Goal: Information Seeking & Learning: Learn about a topic

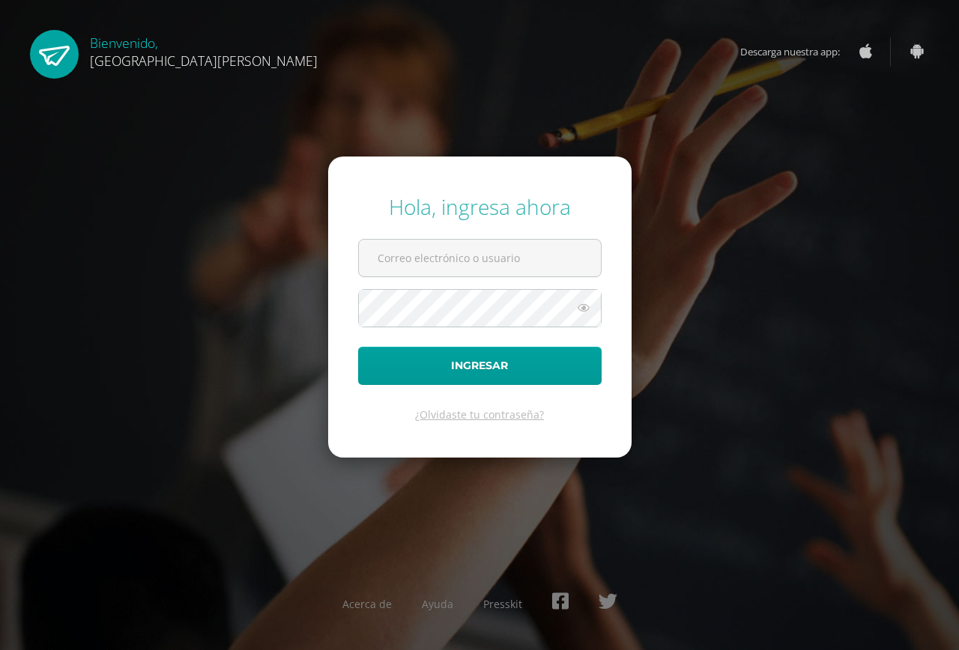
type input "2025031@fatima.edoo.gt"
click at [580, 308] on icon at bounding box center [583, 308] width 19 height 18
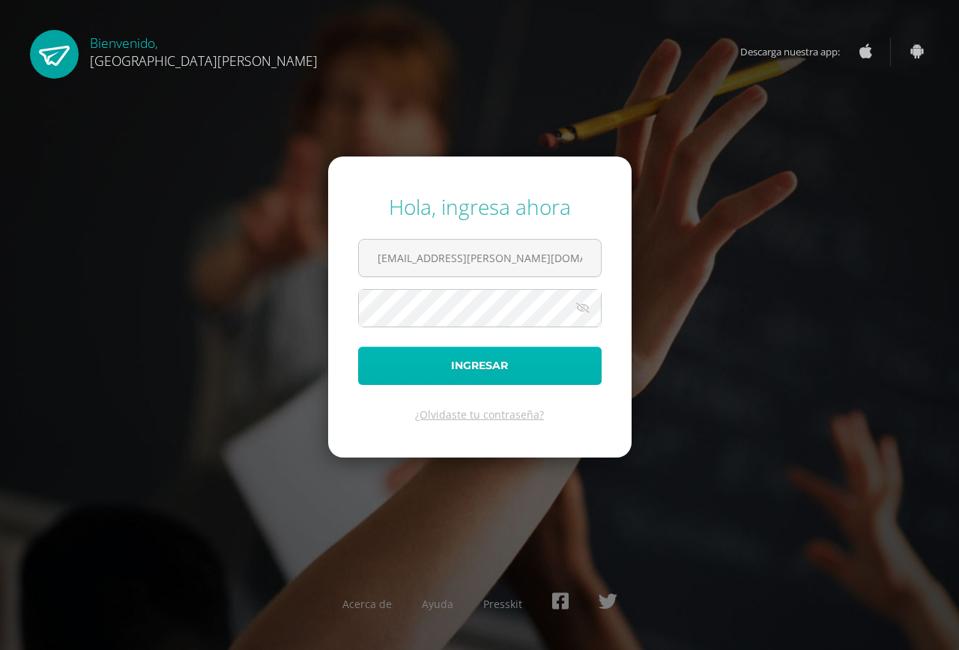
click at [518, 359] on button "Ingresar" at bounding box center [479, 366] width 243 height 38
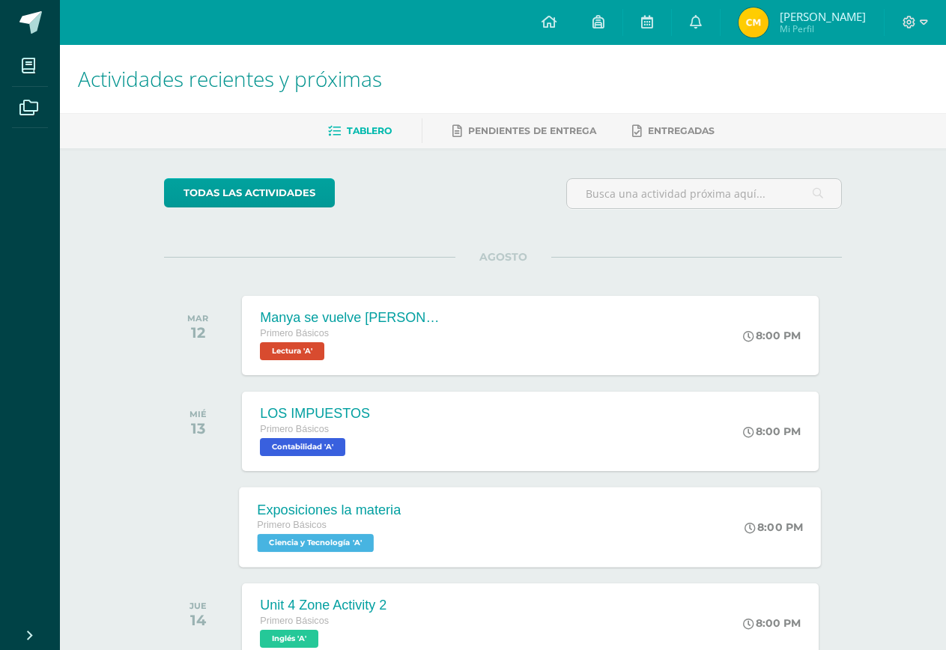
click at [423, 515] on div "Exposiciones la materia Primero Básicos Ciencia y Tecnología 'A' 8:00 PM Exposi…" at bounding box center [531, 527] width 582 height 80
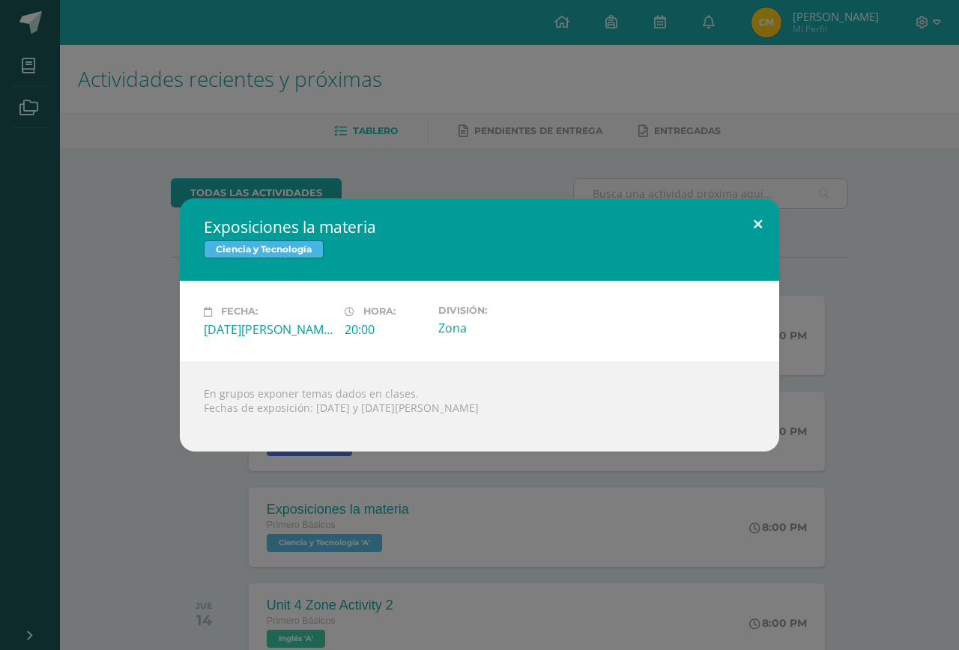
drag, startPoint x: 756, startPoint y: 228, endPoint x: 284, endPoint y: 5, distance: 522.4
click at [756, 227] on button at bounding box center [757, 223] width 43 height 51
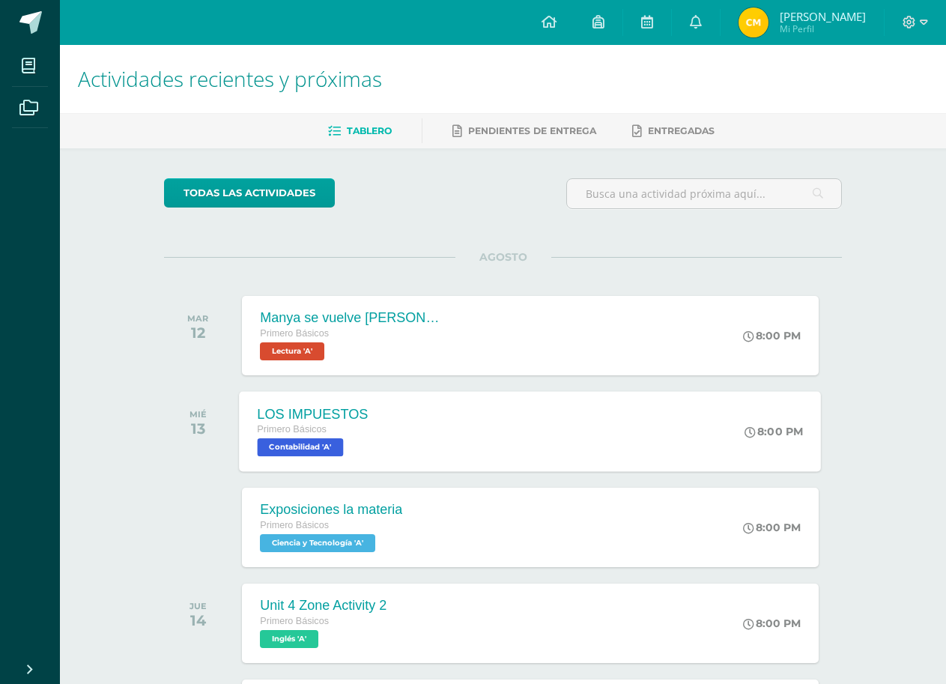
click at [382, 443] on div "LOS IMPUESTOS Primero Básicos Contabilidad 'A'" at bounding box center [313, 431] width 147 height 80
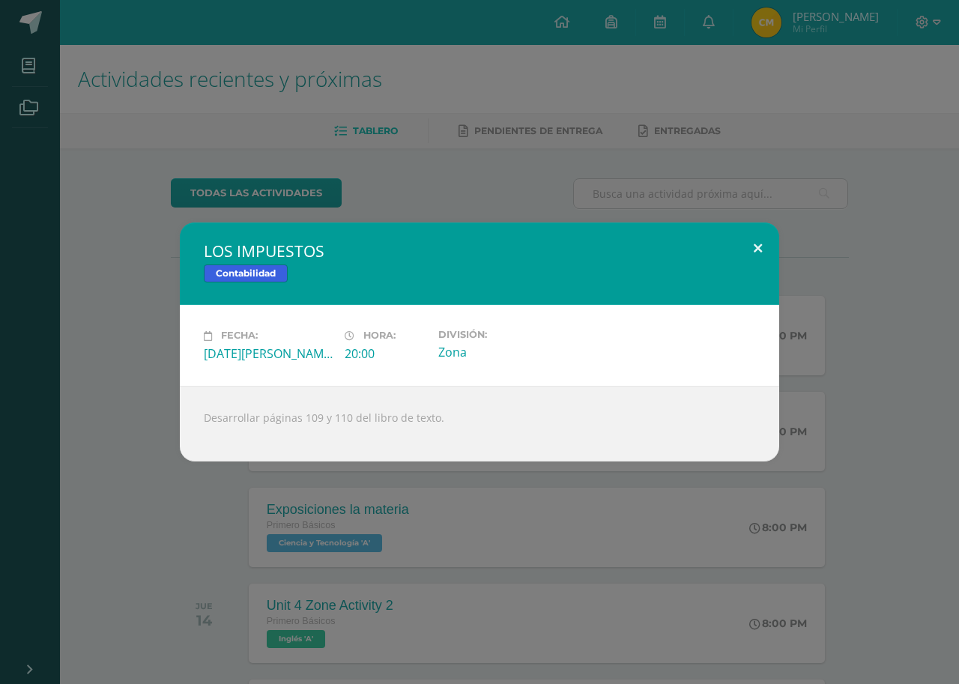
click at [762, 252] on button at bounding box center [757, 247] width 43 height 51
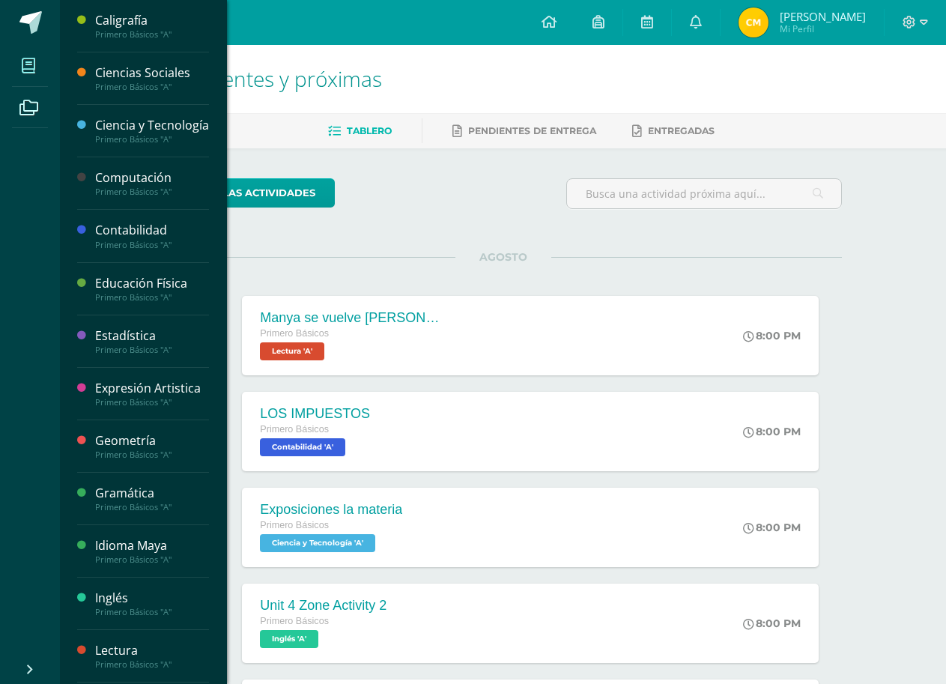
click at [25, 64] on icon at bounding box center [28, 65] width 13 height 15
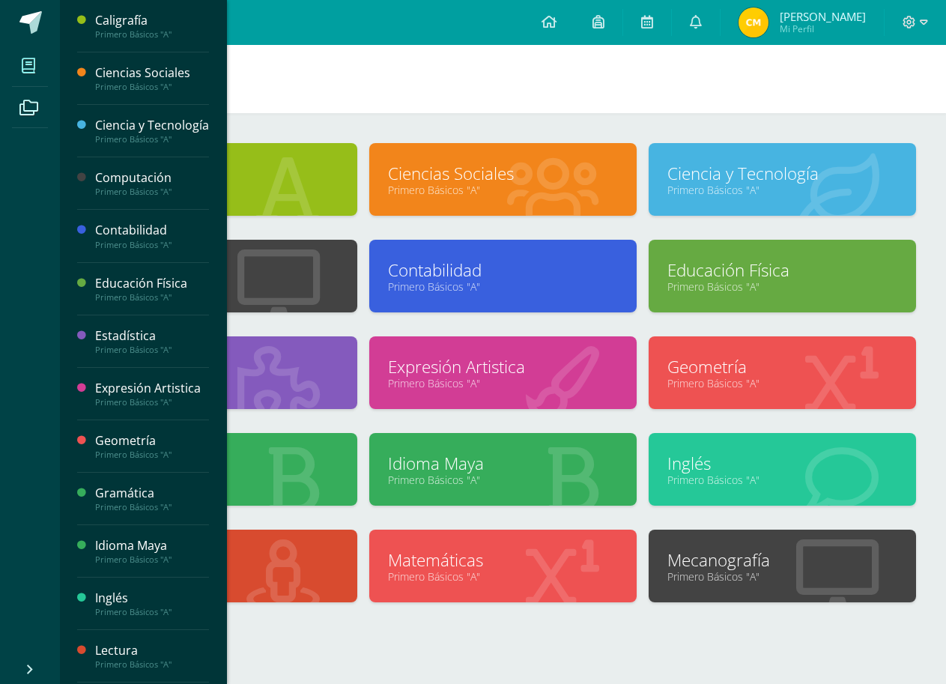
click at [451, 363] on link "Expresión Artistica" at bounding box center [503, 366] width 230 height 23
